Goal: Find specific page/section: Find specific page/section

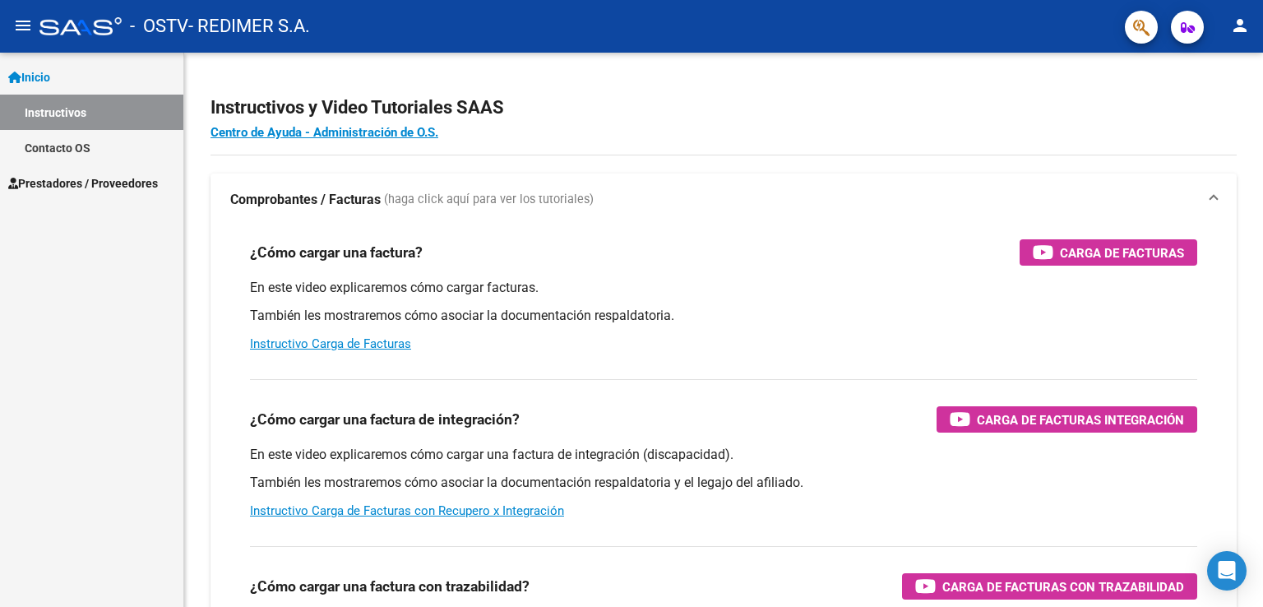
click at [91, 179] on span "Prestadores / Proveedores" at bounding box center [83, 183] width 150 height 18
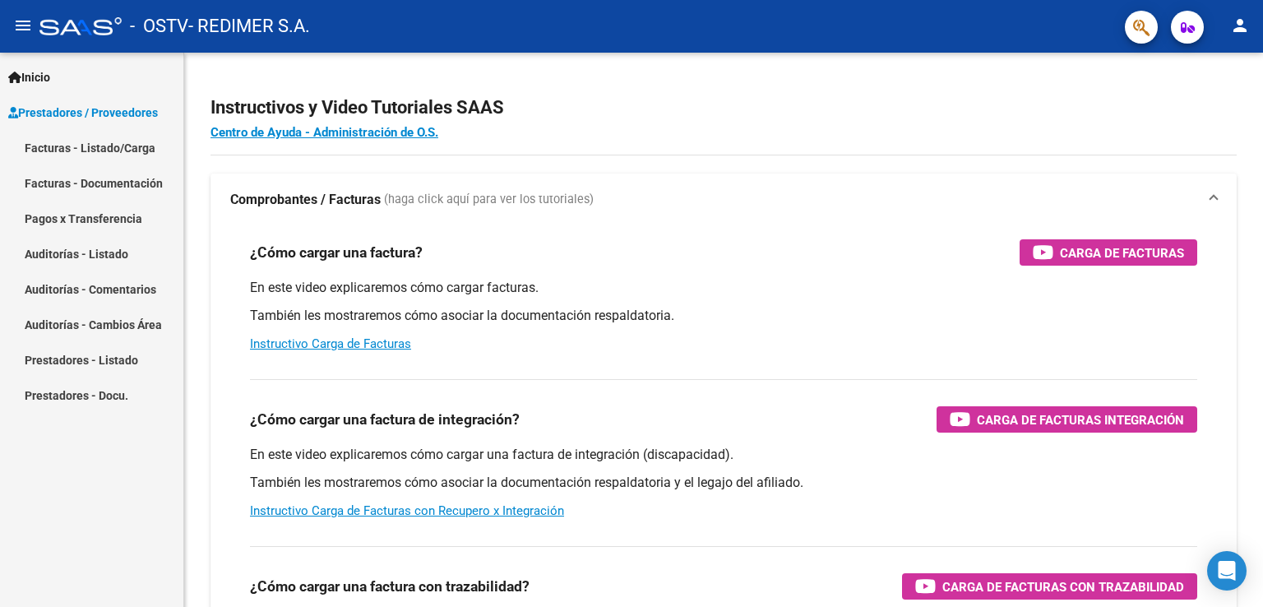
click at [104, 150] on link "Facturas - Listado/Carga" at bounding box center [91, 147] width 183 height 35
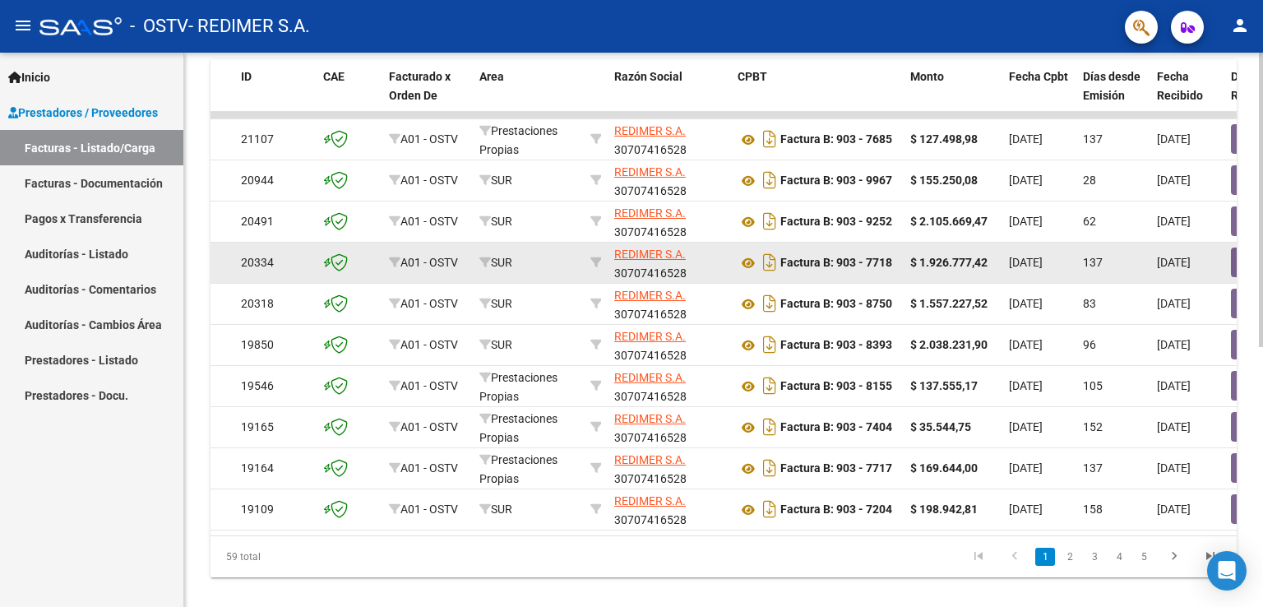
scroll to position [490, 0]
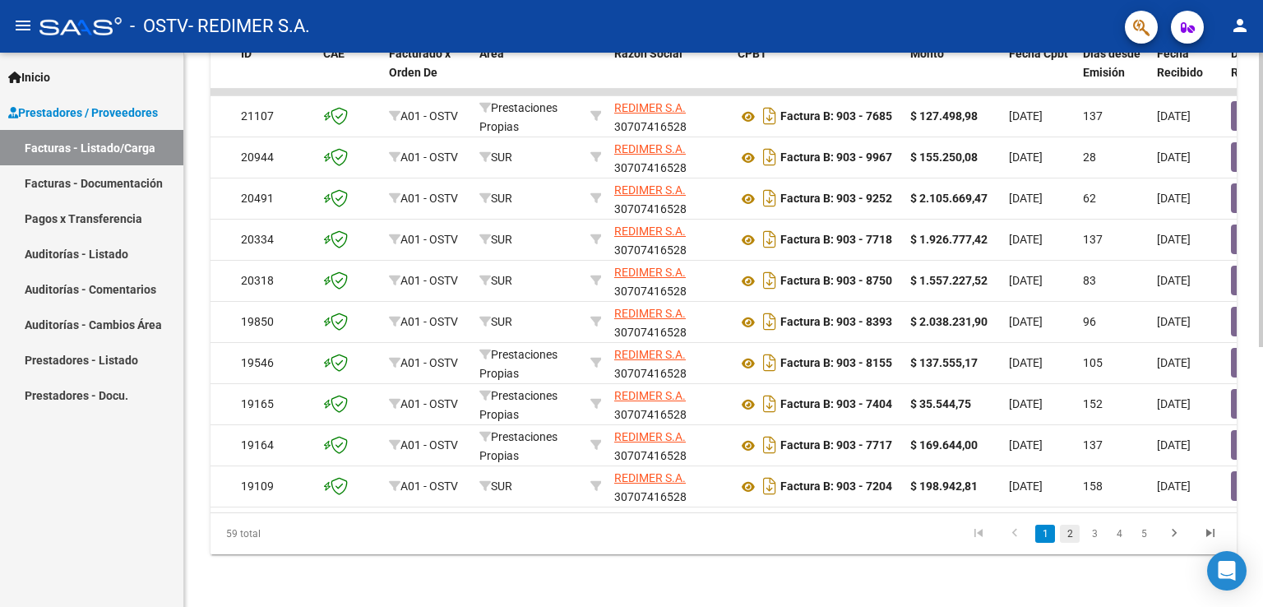
click at [1071, 536] on link "2" at bounding box center [1070, 534] width 20 height 18
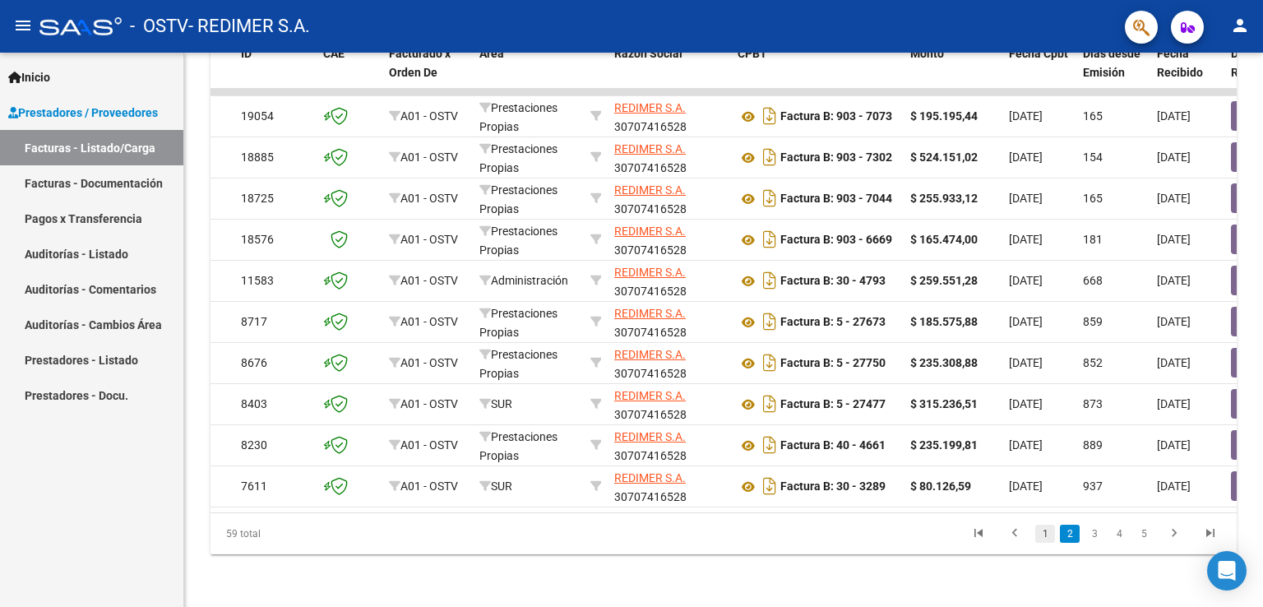
click at [1045, 530] on link "1" at bounding box center [1045, 534] width 20 height 18
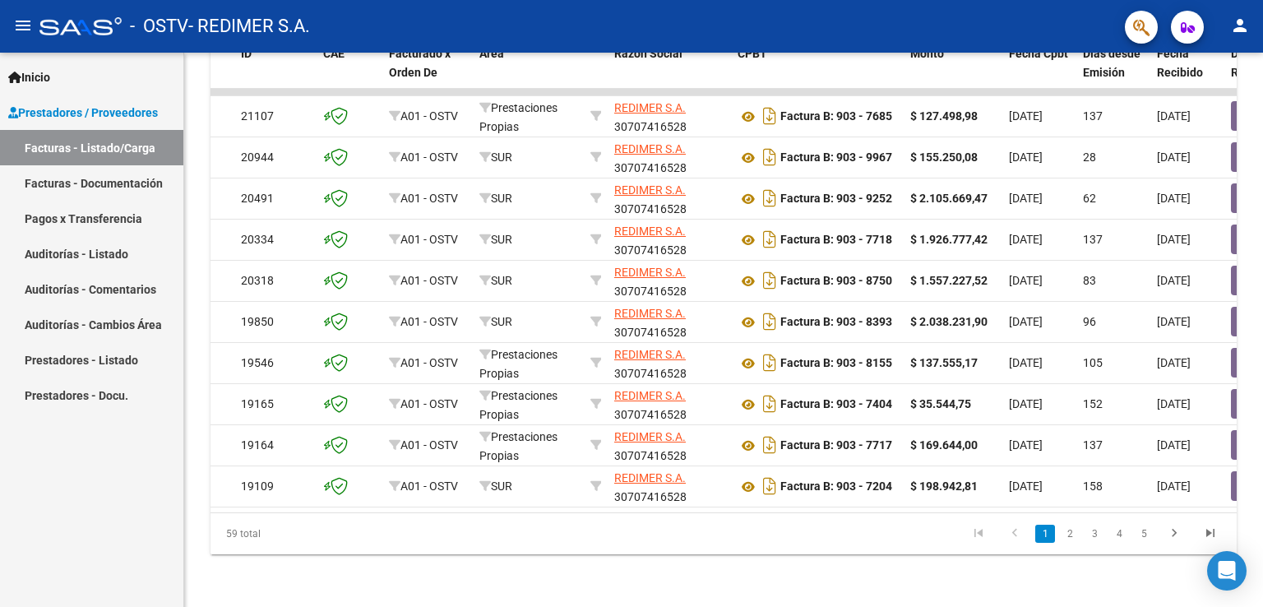
click at [1083, 530] on li "3" at bounding box center [1094, 534] width 25 height 28
click at [1091, 530] on link "3" at bounding box center [1094, 534] width 20 height 18
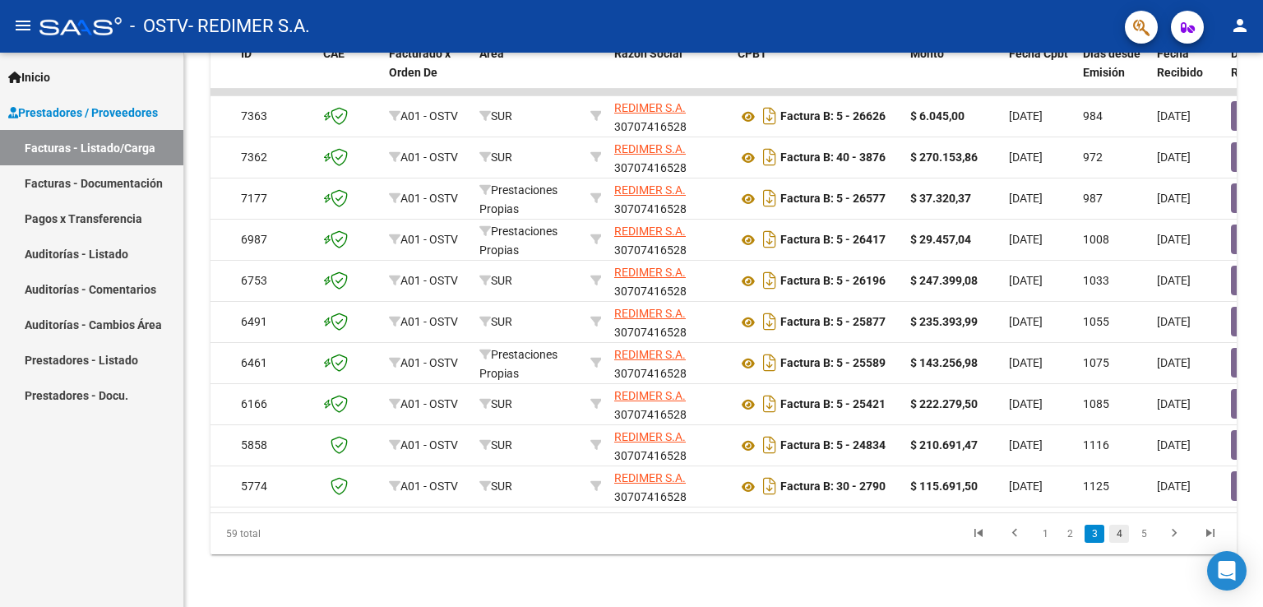
click at [1116, 534] on link "4" at bounding box center [1119, 534] width 20 height 18
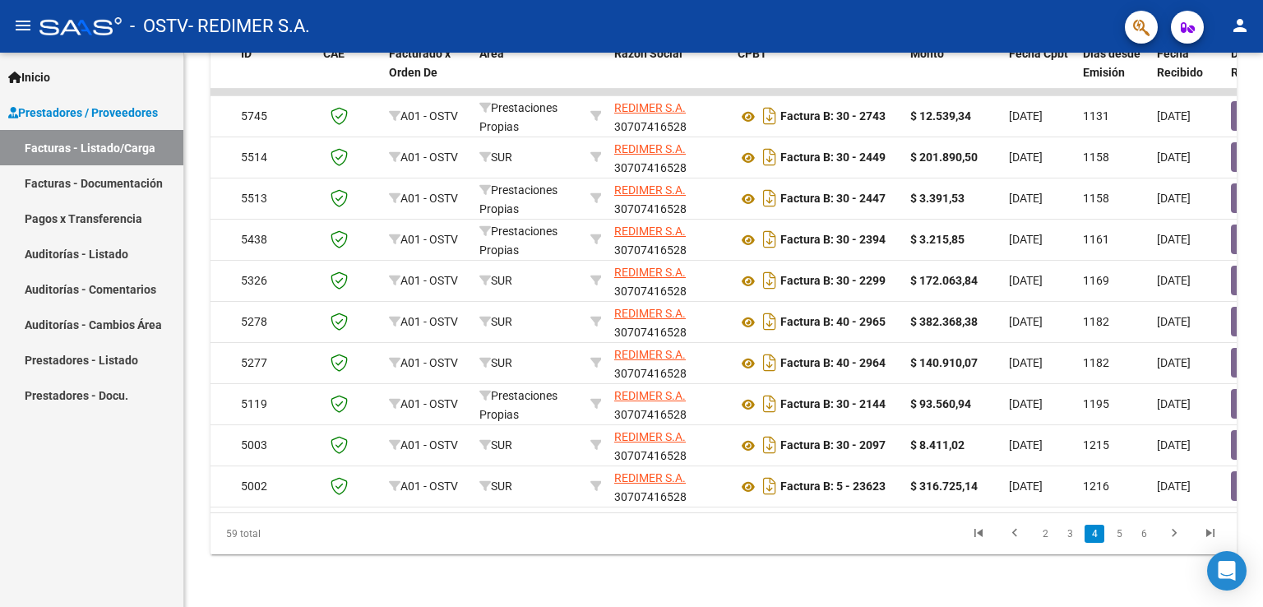
click at [1247, 23] on mat-icon "person" at bounding box center [1240, 26] width 20 height 20
click at [1204, 104] on button "exit_to_app Salir" at bounding box center [1206, 108] width 100 height 39
